Goal: Navigation & Orientation: Find specific page/section

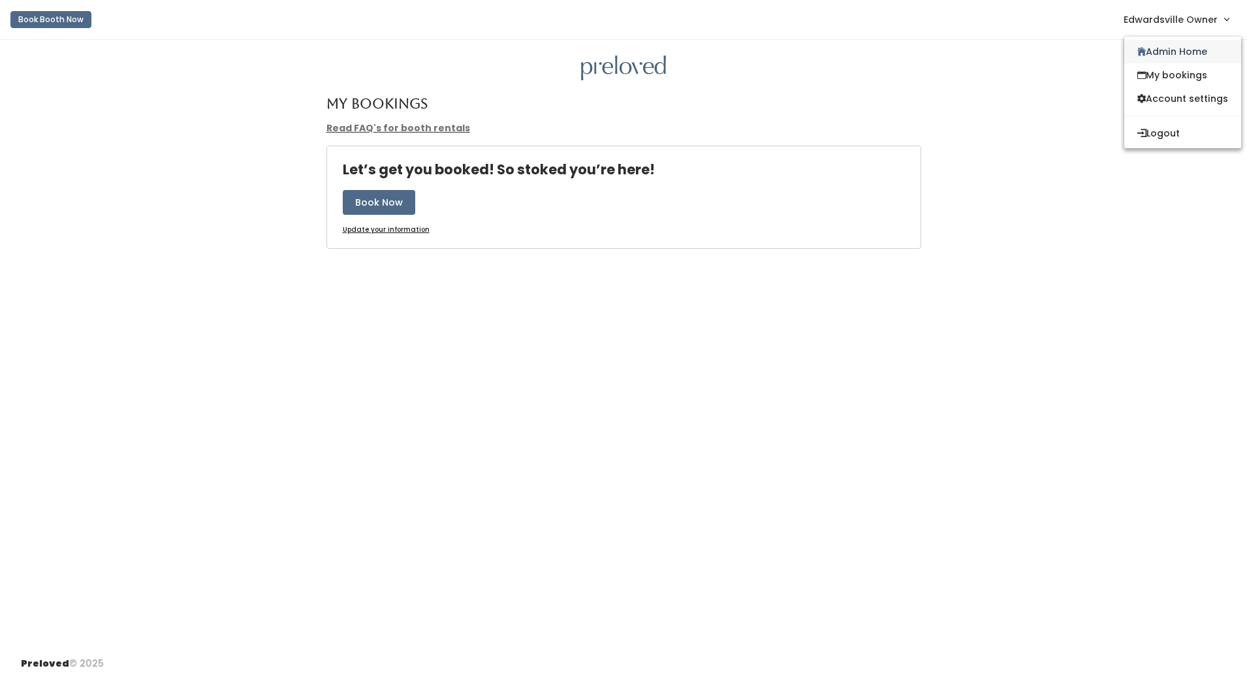
click at [1169, 46] on link "Admin Home" at bounding box center [1183, 52] width 117 height 24
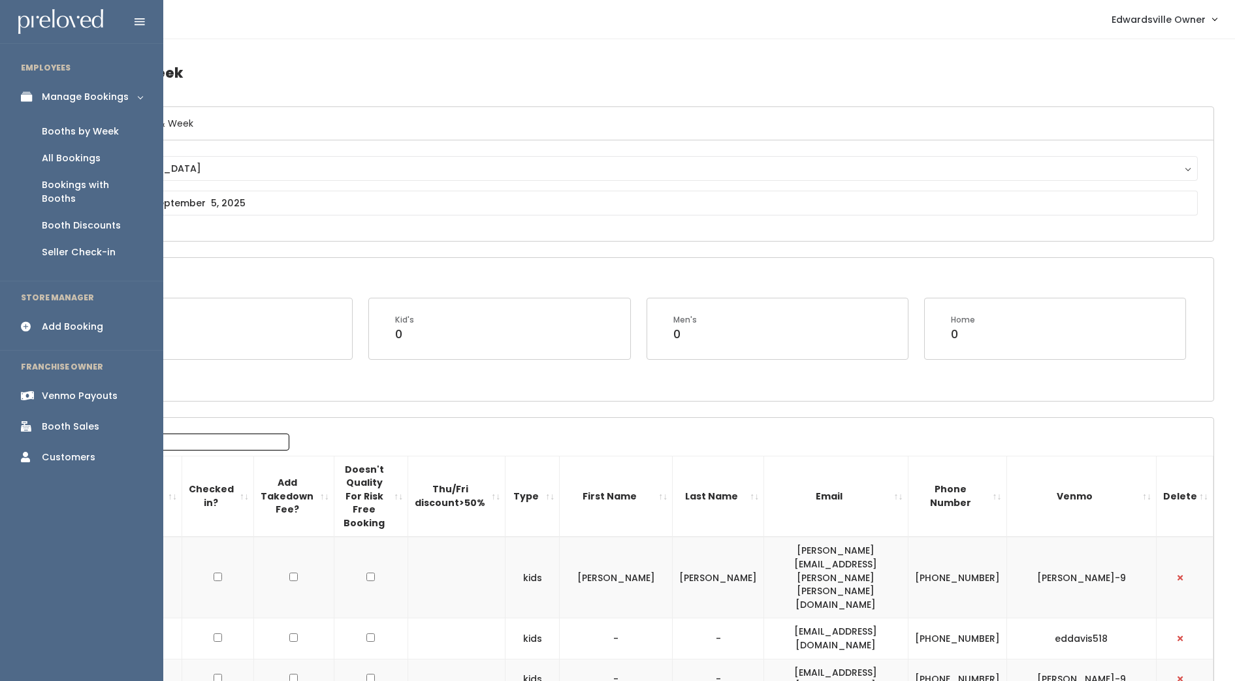
click at [81, 123] on link "Booths by Week" at bounding box center [81, 131] width 163 height 27
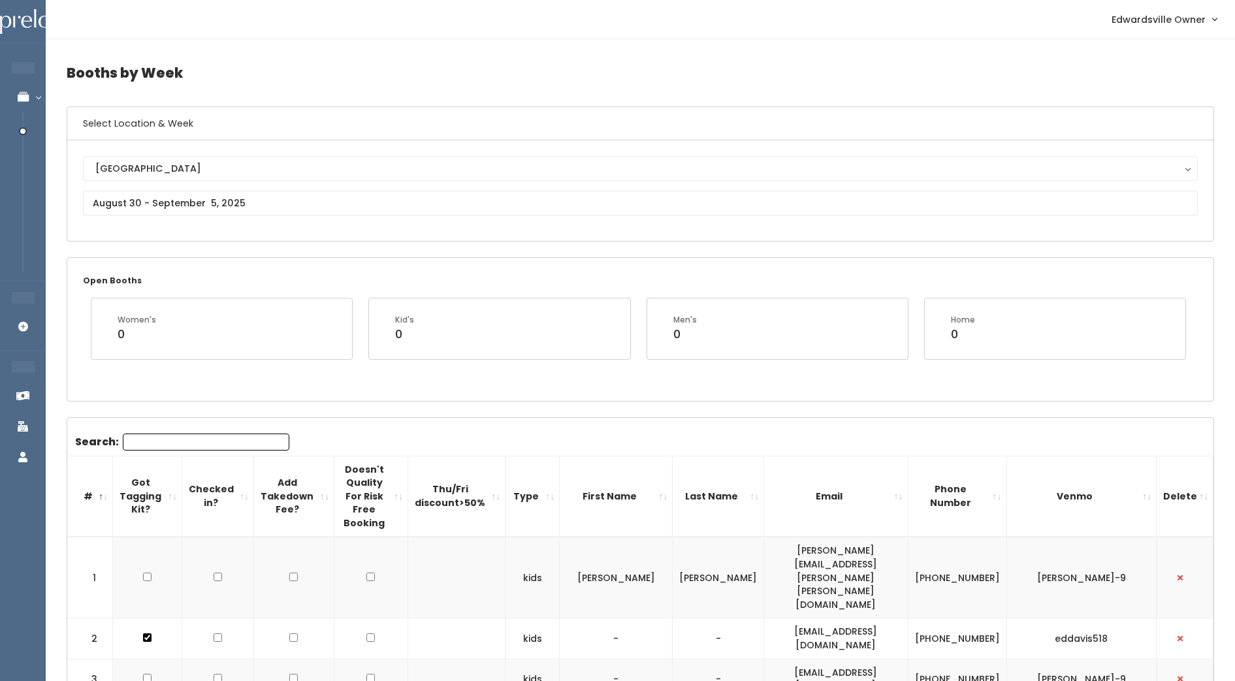
click at [637, 79] on h4 "Booths by Week" at bounding box center [641, 73] width 1148 height 36
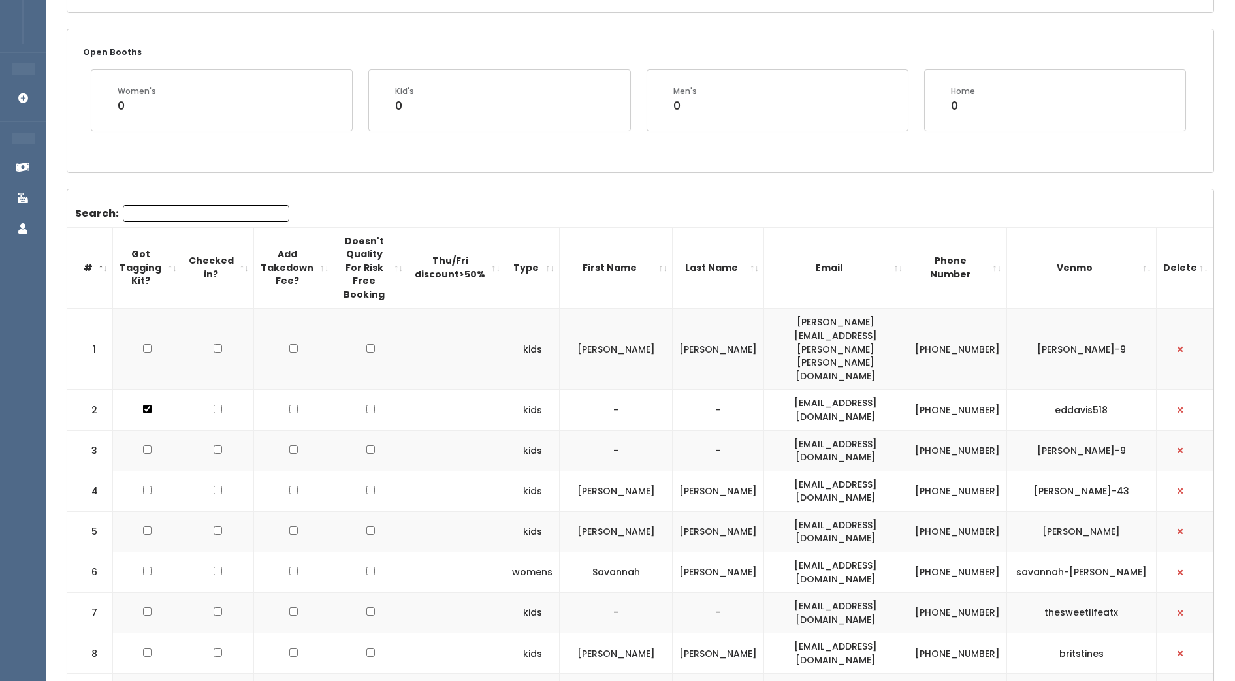
scroll to position [133, 0]
